Goal: Information Seeking & Learning: Learn about a topic

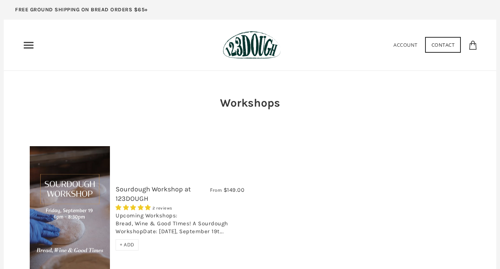
click at [31, 44] on icon "Primary" at bounding box center [29, 45] width 12 height 12
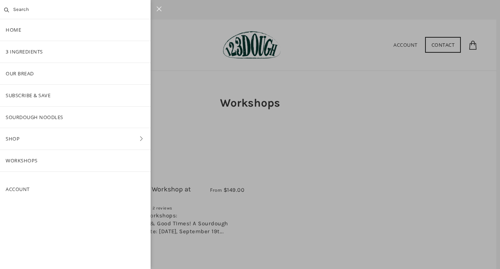
click at [85, 143] on link "Shop" at bounding box center [75, 138] width 151 height 21
click at [27, 93] on link "Bread" at bounding box center [75, 95] width 151 height 21
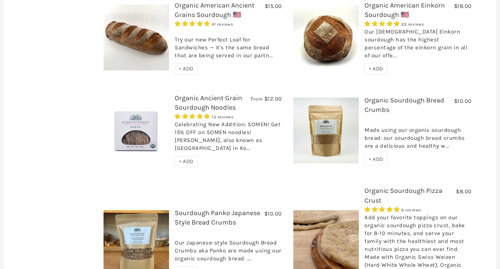
scroll to position [437, 0]
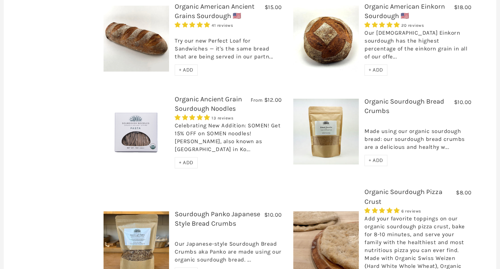
click at [218, 95] on link "Organic Ancient Grain Sourdough Noodles" at bounding box center [208, 104] width 67 height 18
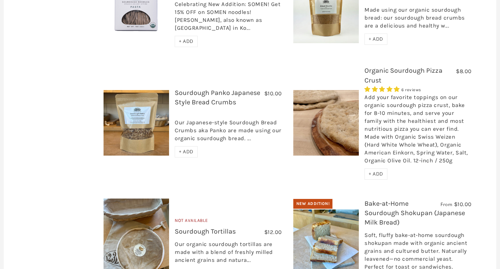
scroll to position [683, 0]
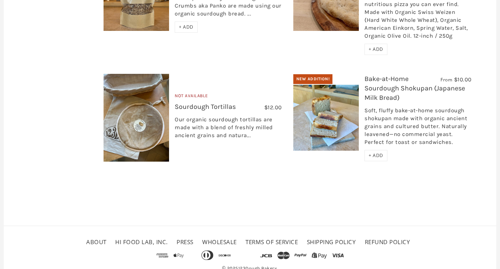
click at [153, 113] on img at bounding box center [137, 118] width 66 height 88
click at [391, 75] on link "Bake-at-Home Sourdough Shokupan (Japanese Milk Bread)" at bounding box center [415, 88] width 101 height 27
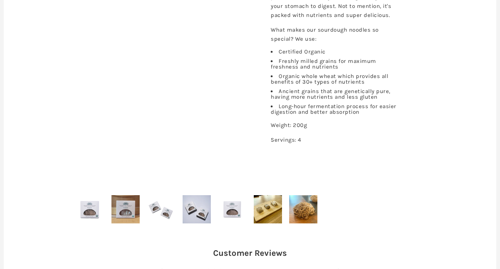
scroll to position [384, 0]
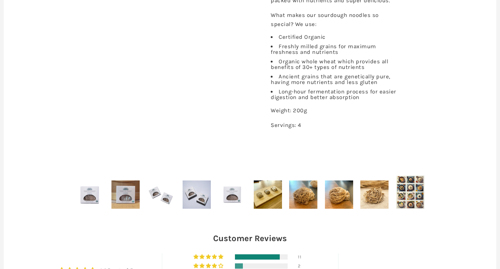
click at [321, 61] on li "Organic whole wheat which provides all benefits of 30+ types of nutrients" at bounding box center [335, 64] width 128 height 11
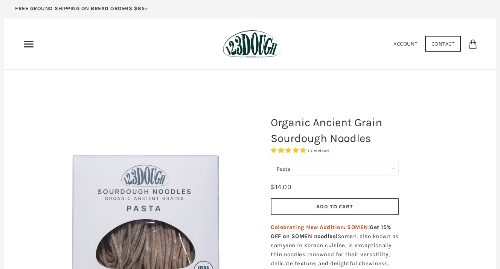
scroll to position [47, 0]
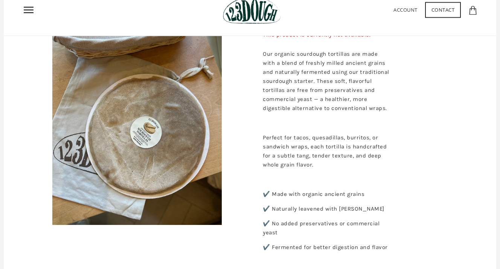
scroll to position [35, 0]
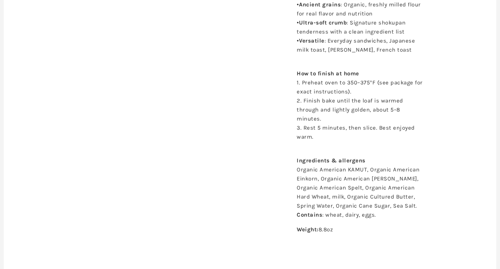
scroll to position [475, 0]
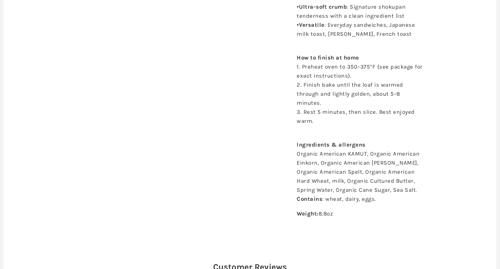
click at [365, 173] on p "Ingredients & allergens Organic American KAMUT, Organic American Einkorn, Organ…" at bounding box center [361, 167] width 128 height 72
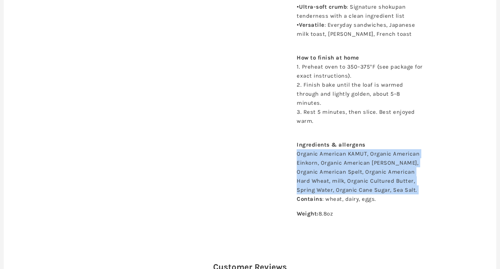
click at [339, 172] on p "Ingredients & allergens Organic American KAMUT, Organic American Einkorn, Organ…" at bounding box center [361, 167] width 128 height 72
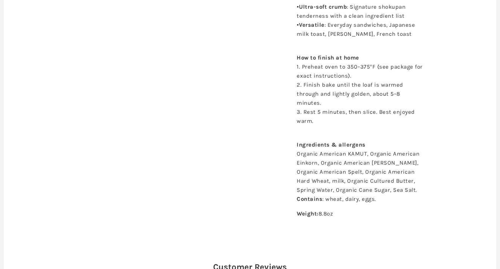
click at [339, 172] on p "Ingredients & allergens Organic American KAMUT, Organic American Einkorn, Organ…" at bounding box center [361, 167] width 128 height 72
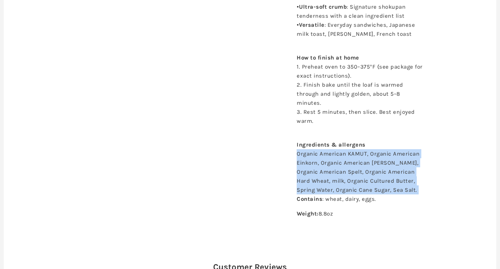
click at [339, 172] on p "Ingredients & allergens Organic American KAMUT, Organic American Einkorn, Organ…" at bounding box center [361, 167] width 128 height 72
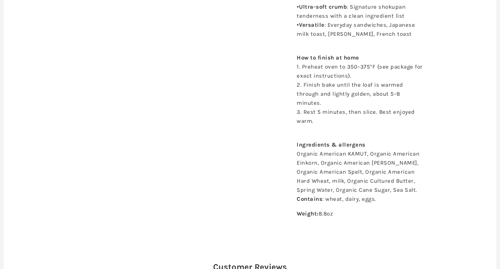
click at [339, 172] on p "Ingredients & allergens Organic American KAMUT, Organic American Einkorn, Organ…" at bounding box center [361, 167] width 128 height 72
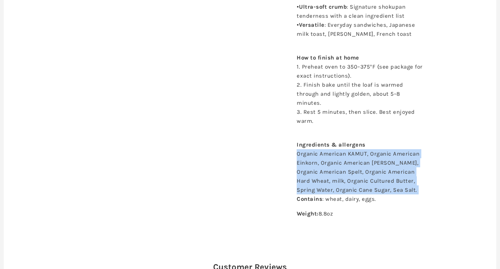
click at [339, 172] on p "Ingredients & allergens Organic American KAMUT, Organic American Einkorn, Organ…" at bounding box center [361, 167] width 128 height 72
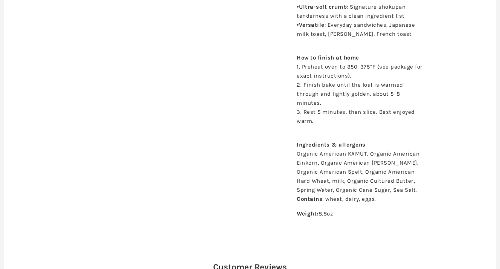
click at [339, 172] on p "Ingredients & allergens Organic American KAMUT, Organic American Einkorn, Organ…" at bounding box center [361, 167] width 128 height 72
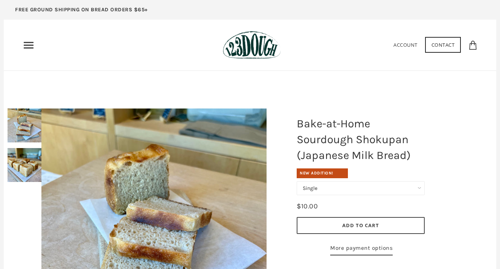
scroll to position [0, 0]
click at [252, 55] on img at bounding box center [252, 45] width 58 height 28
